Goal: Information Seeking & Learning: Understand process/instructions

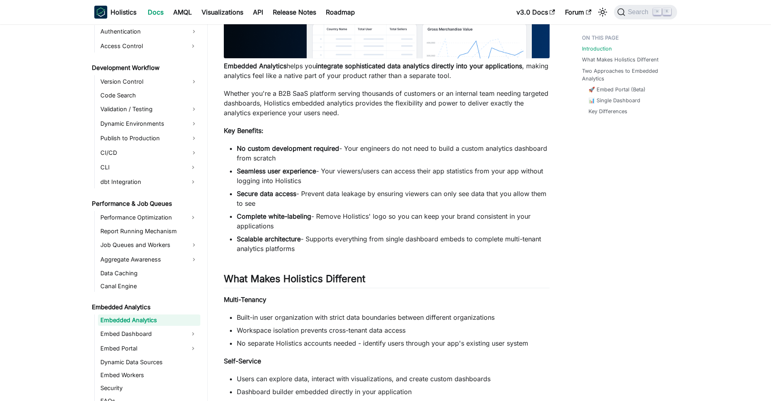
scroll to position [235, 0]
click at [435, 197] on li "Secure data access - Prevent data leakage by ensuring viewers can only see data…" at bounding box center [393, 198] width 313 height 19
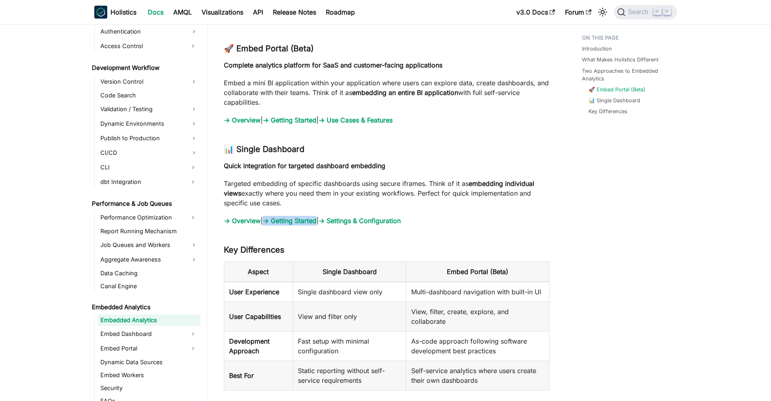
scroll to position [804, 0]
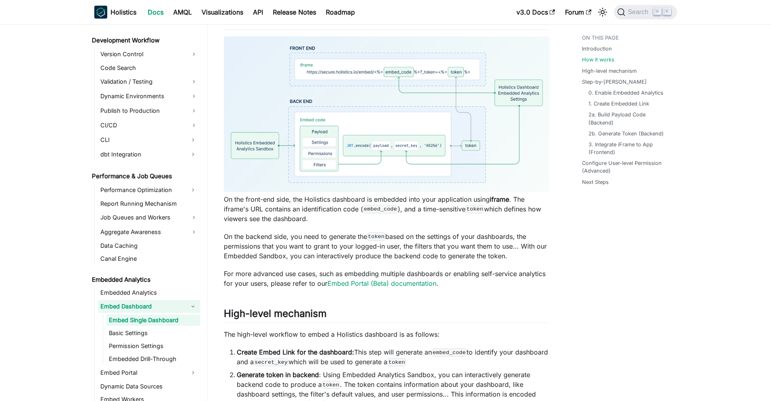
scroll to position [408, 0]
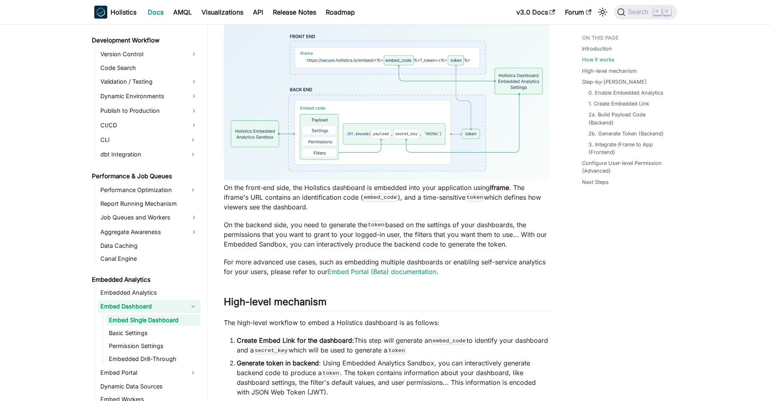
drag, startPoint x: 290, startPoint y: 243, endPoint x: 517, endPoint y: 248, distance: 226.7
click at [517, 248] on p "On the backend side, you need to generate the token based on the settings of yo…" at bounding box center [387, 234] width 326 height 29
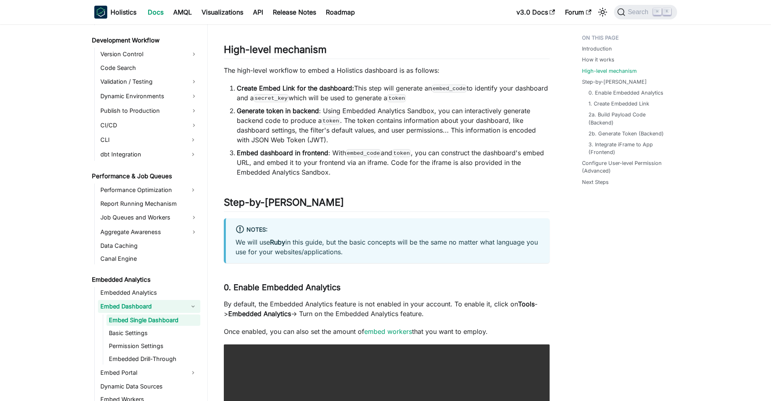
scroll to position [660, 0]
drag, startPoint x: 297, startPoint y: 120, endPoint x: 336, endPoint y: 119, distance: 38.5
click at [336, 119] on li "Generate token in backend : Using Embedded Analytics Sandbox, you can interacti…" at bounding box center [393, 125] width 313 height 39
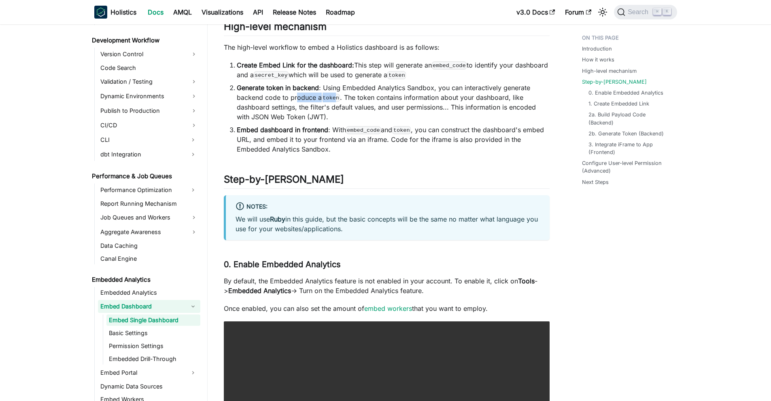
scroll to position [690, 0]
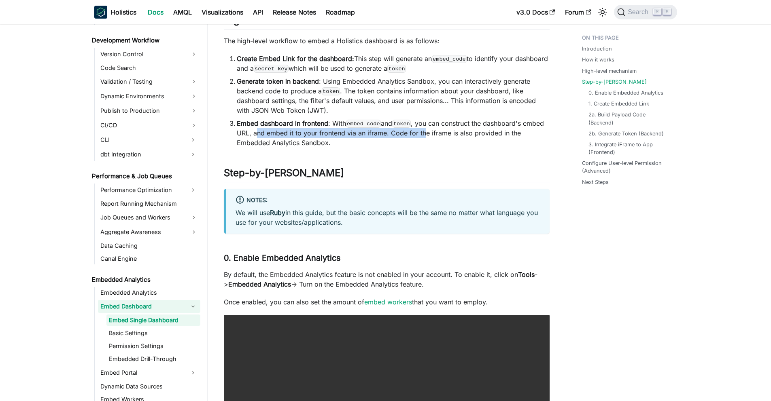
drag, startPoint x: 257, startPoint y: 132, endPoint x: 423, endPoint y: 133, distance: 166.3
click at [423, 133] on li "Embed dashboard in frontend : With embed_code and token , you can construct the…" at bounding box center [393, 133] width 313 height 29
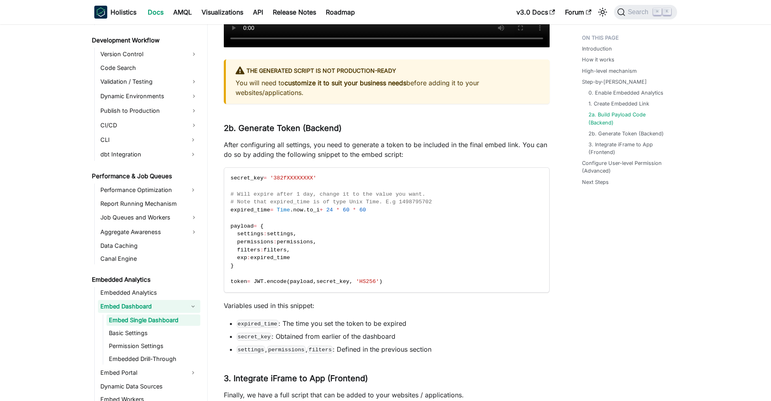
scroll to position [2173, 0]
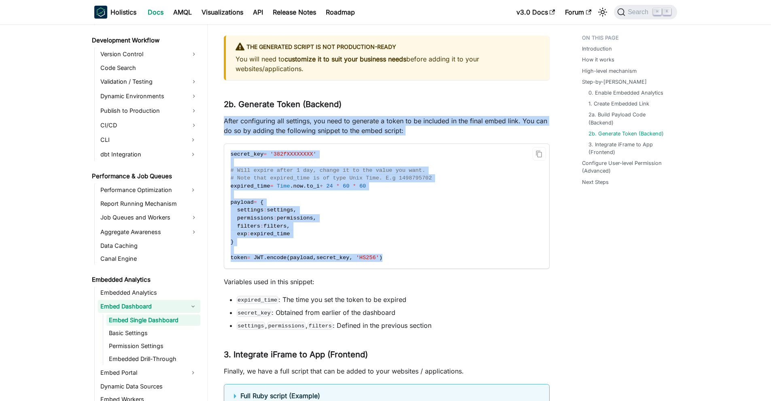
drag, startPoint x: 222, startPoint y: 129, endPoint x: 403, endPoint y: 276, distance: 233.3
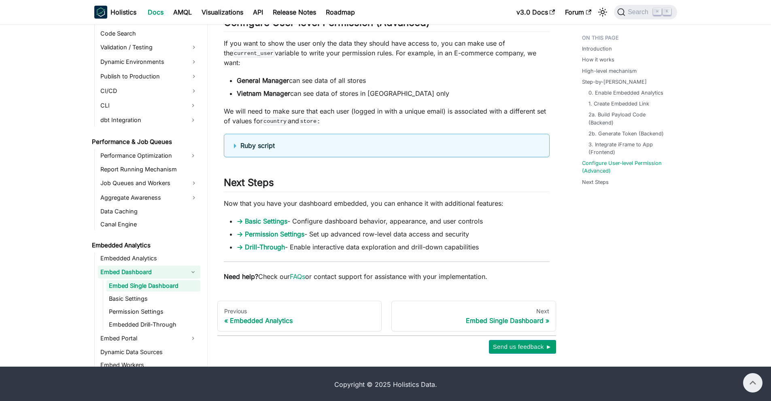
scroll to position [2680, 0]
